Goal: Information Seeking & Learning: Learn about a topic

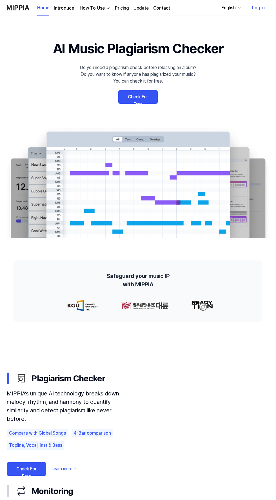
click at [232, 434] on video at bounding box center [201, 412] width 135 height 90
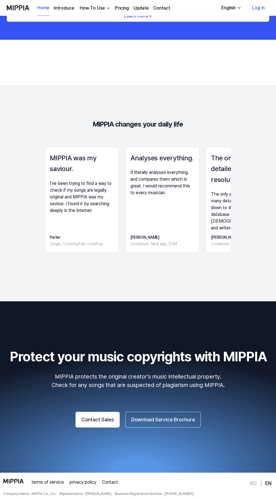
scroll to position [824, 0]
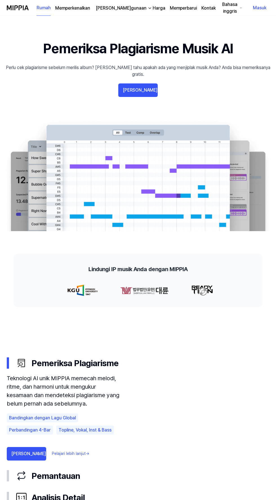
click at [211, 381] on video at bounding box center [201, 397] width 135 height 90
click at [227, 391] on video at bounding box center [201, 397] width 135 height 90
